Goal: Subscribe to service/newsletter

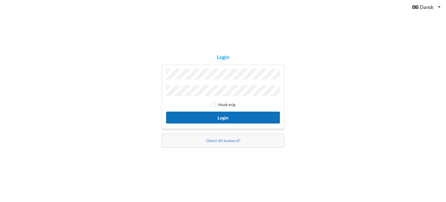
click at [215, 118] on button "Login" at bounding box center [223, 118] width 114 height 12
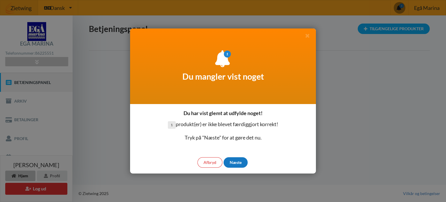
click at [238, 162] on div "Næste" at bounding box center [236, 162] width 24 height 10
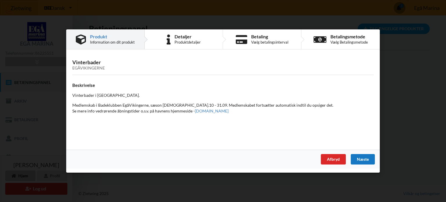
click at [355, 156] on div "Næste" at bounding box center [363, 159] width 24 height 10
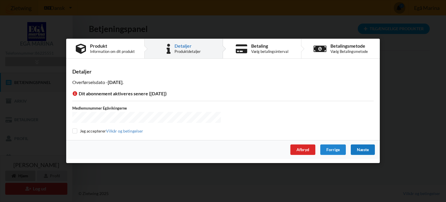
click at [363, 150] on div "Næste" at bounding box center [363, 150] width 24 height 10
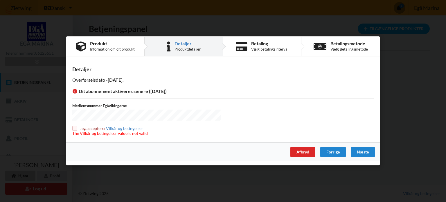
click at [76, 128] on input "checkbox" at bounding box center [74, 128] width 5 height 5
checkbox input "true"
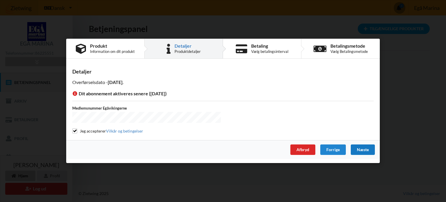
click at [365, 149] on div "Næste" at bounding box center [363, 150] width 24 height 10
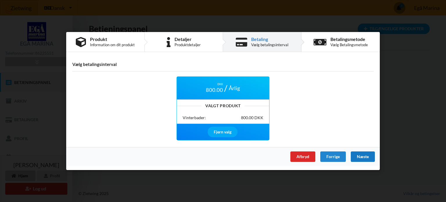
click at [363, 154] on div "Næste" at bounding box center [363, 156] width 24 height 10
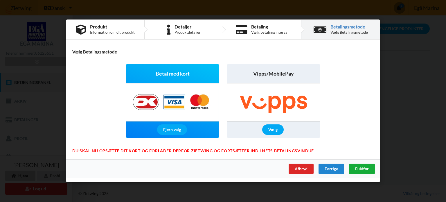
click at [363, 164] on div "Fuldfør" at bounding box center [362, 169] width 26 height 10
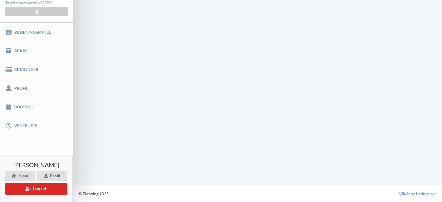
scroll to position [23, 0]
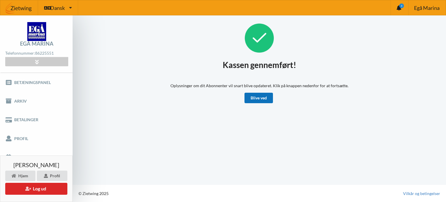
click at [257, 94] on link "Blive ved" at bounding box center [259, 98] width 28 height 10
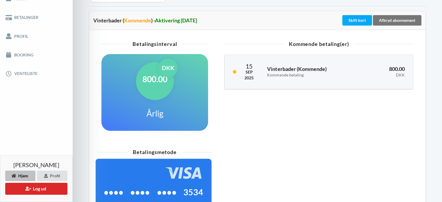
scroll to position [102, 0]
